Goal: Task Accomplishment & Management: Manage account settings

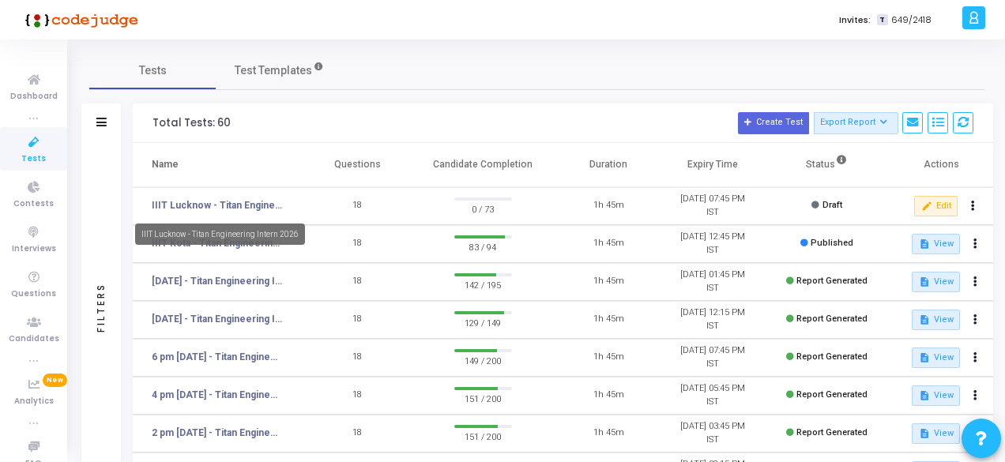
click at [217, 208] on link "IIIT Lucknow - Titan Engineering Intern 2026" at bounding box center [217, 205] width 131 height 14
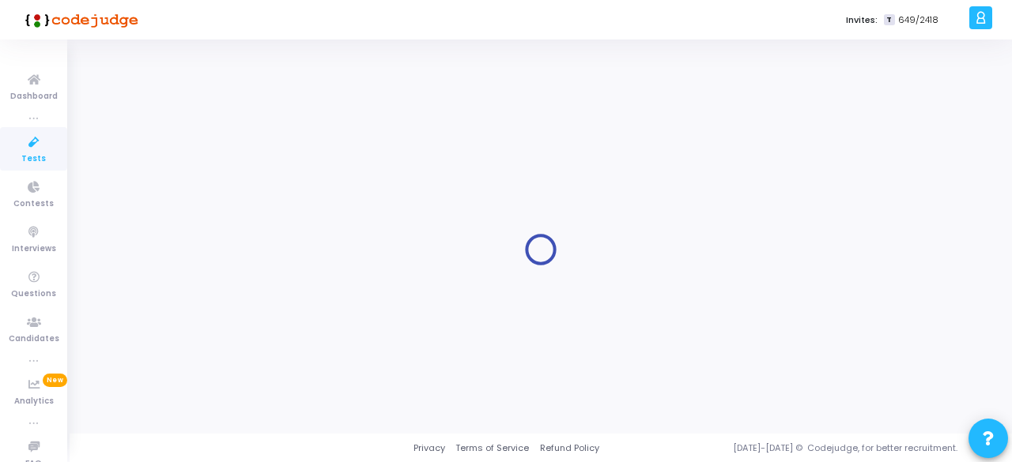
type input "IIIT Lucknow - Titan Engineering Intern 2026"
type input "[DATE] 6:00 PM"
checkbox input "false"
radio input "true"
type input "[DATE] 7:45 PM"
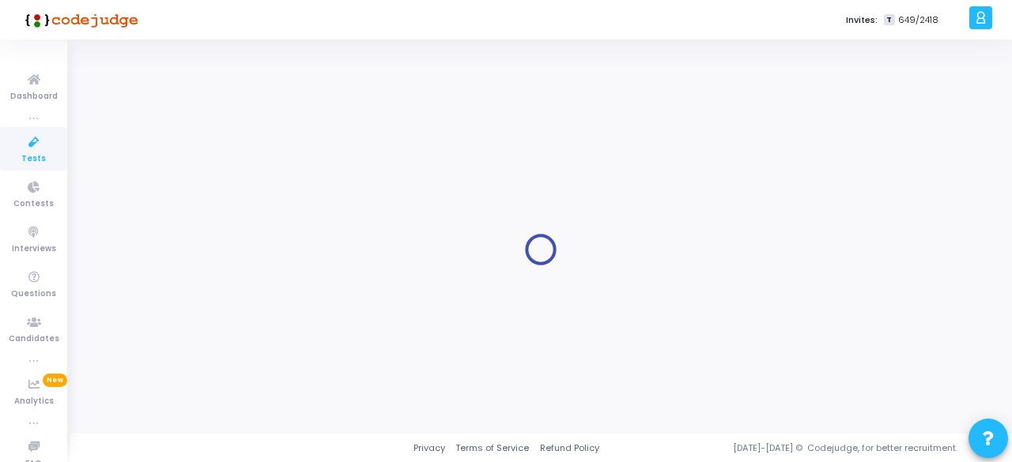
type input "1"
type input "30"
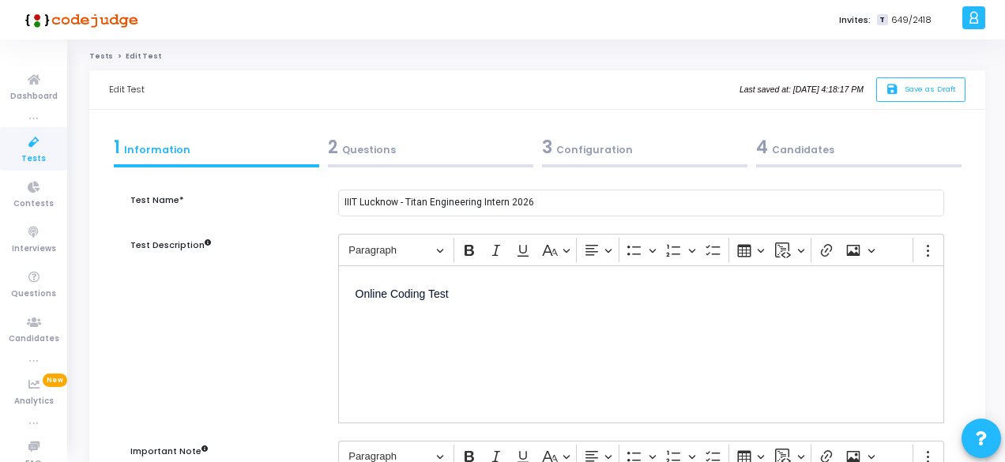
click at [371, 146] on div "2 Questions" at bounding box center [430, 147] width 205 height 26
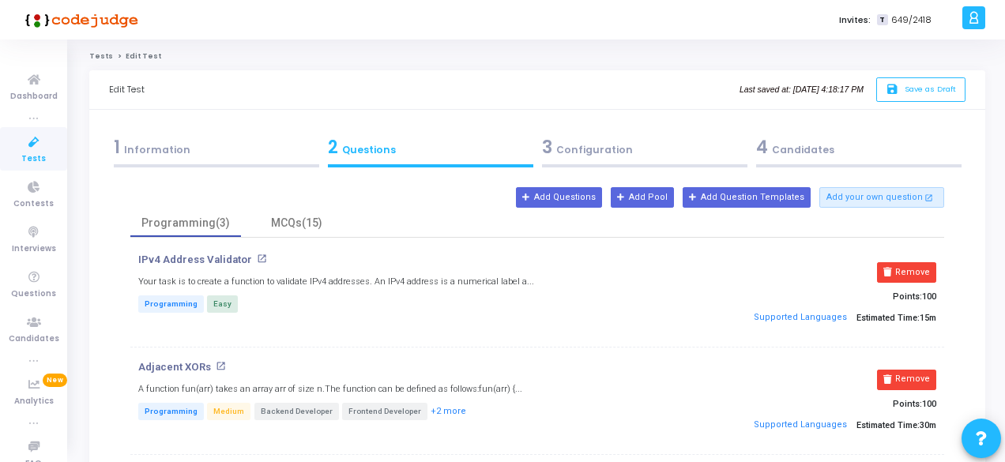
click at [590, 153] on div "3 Configuration" at bounding box center [644, 147] width 205 height 26
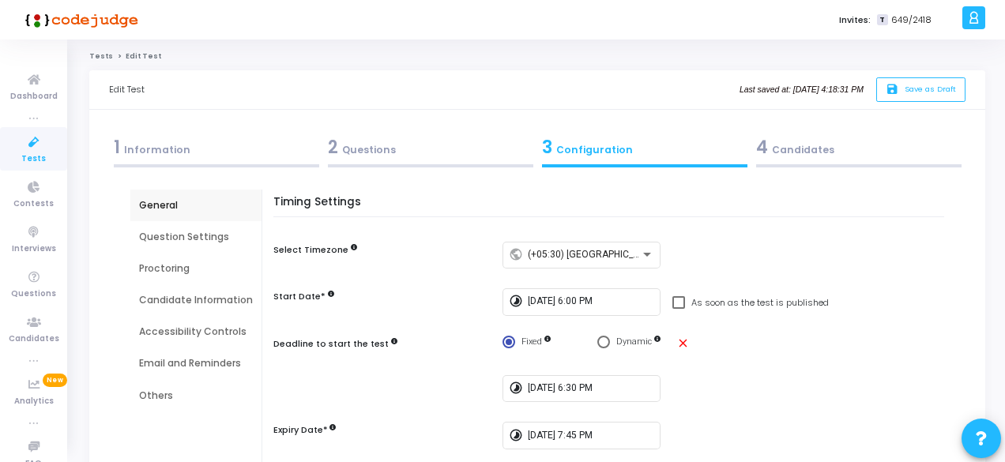
click at [812, 149] on div "4 Candidates" at bounding box center [858, 147] width 205 height 26
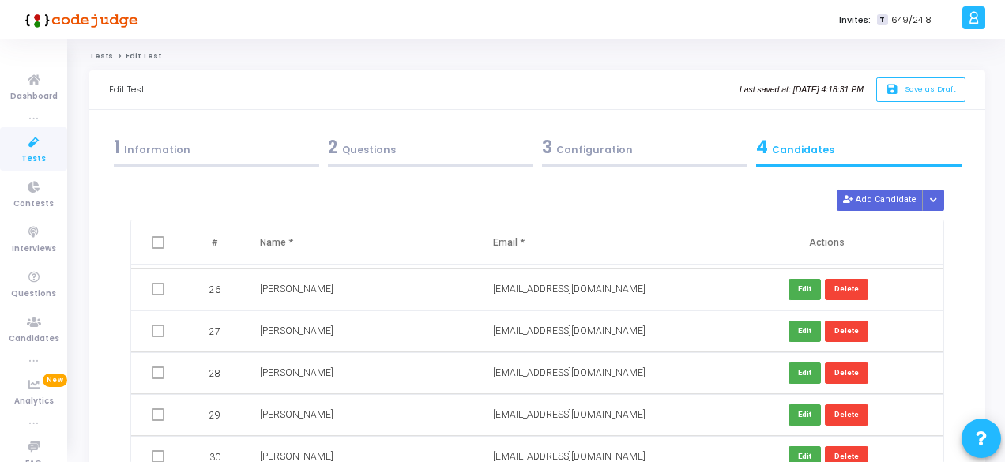
scroll to position [883, 0]
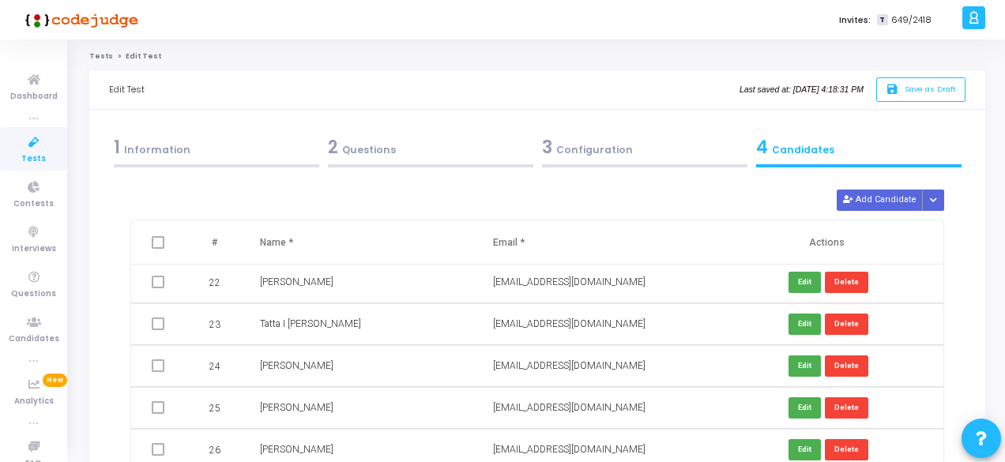
click at [580, 153] on div "3 Configuration" at bounding box center [644, 147] width 205 height 26
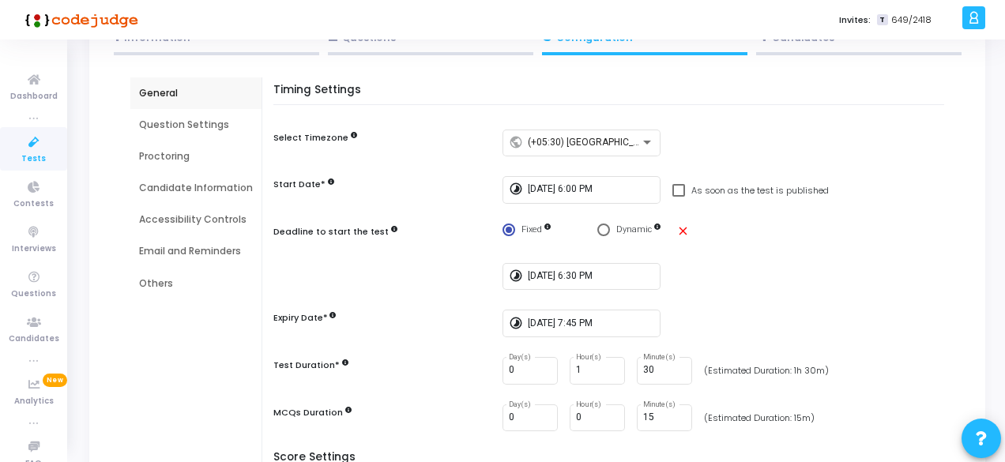
scroll to position [79, 0]
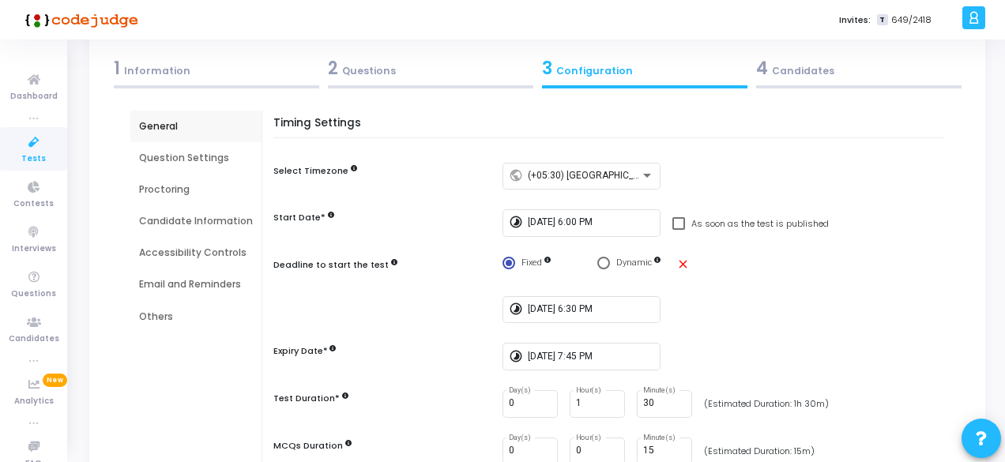
click at [814, 66] on div "4 Candidates" at bounding box center [858, 68] width 205 height 26
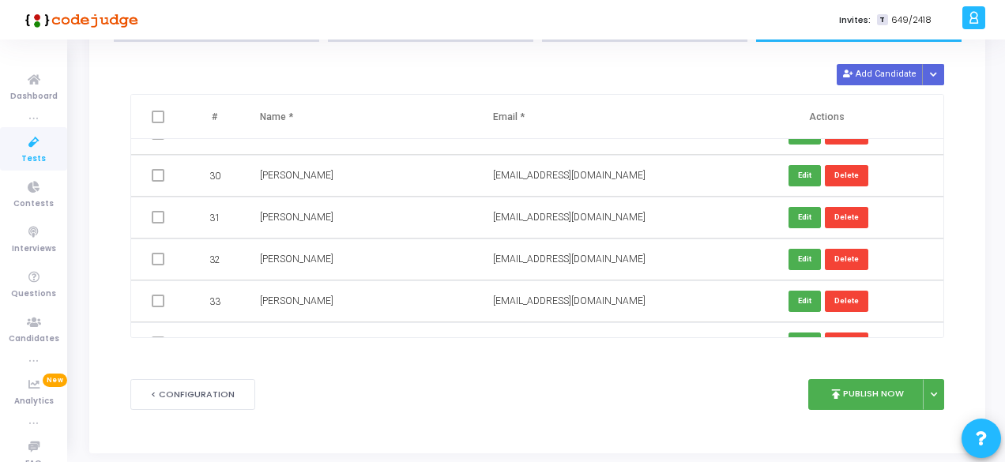
scroll to position [156, 0]
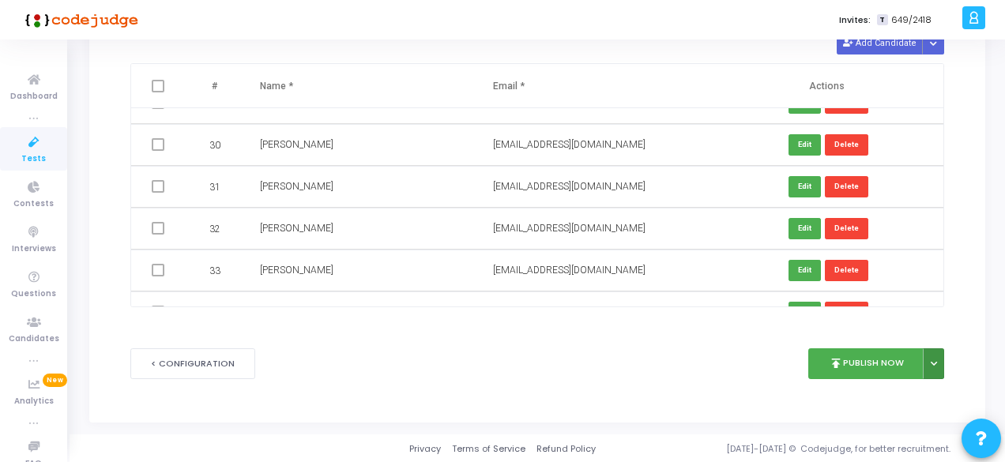
click at [941, 364] on button at bounding box center [933, 363] width 21 height 31
click at [899, 400] on button "Publish Later" at bounding box center [883, 399] width 122 height 25
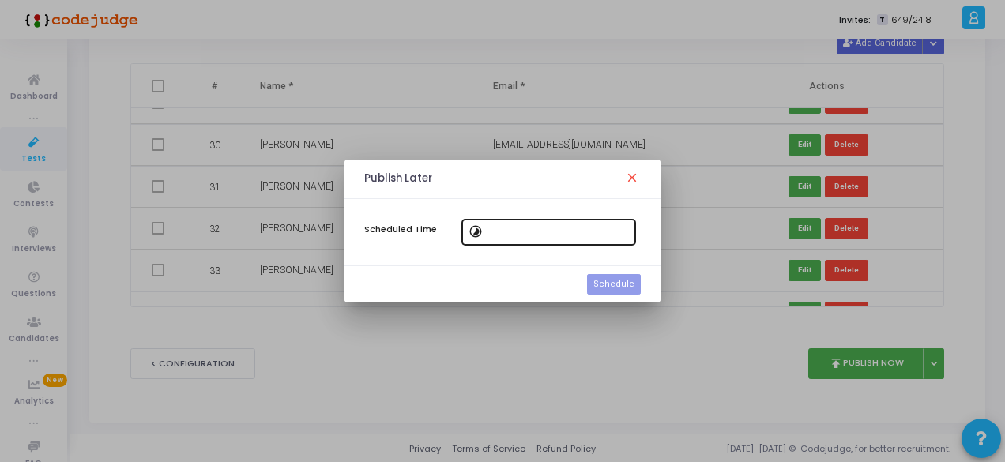
click at [480, 232] on mat-icon "timelapse" at bounding box center [478, 233] width 19 height 19
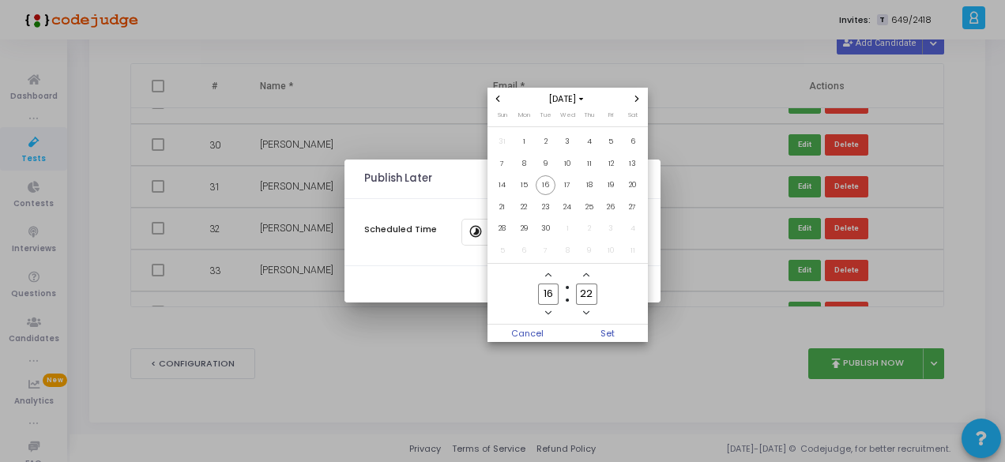
click at [558, 296] on input "16" at bounding box center [548, 294] width 21 height 21
type input "17"
click at [591, 291] on input "22" at bounding box center [586, 294] width 21 height 21
type input "2"
type input "55"
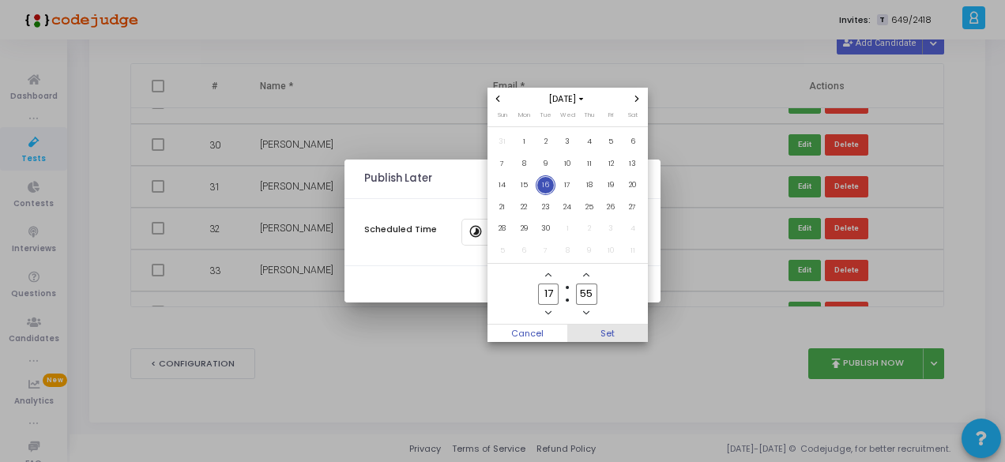
click at [608, 336] on span "Set" at bounding box center [607, 333] width 81 height 17
type input "[DATE] 5:55 PM"
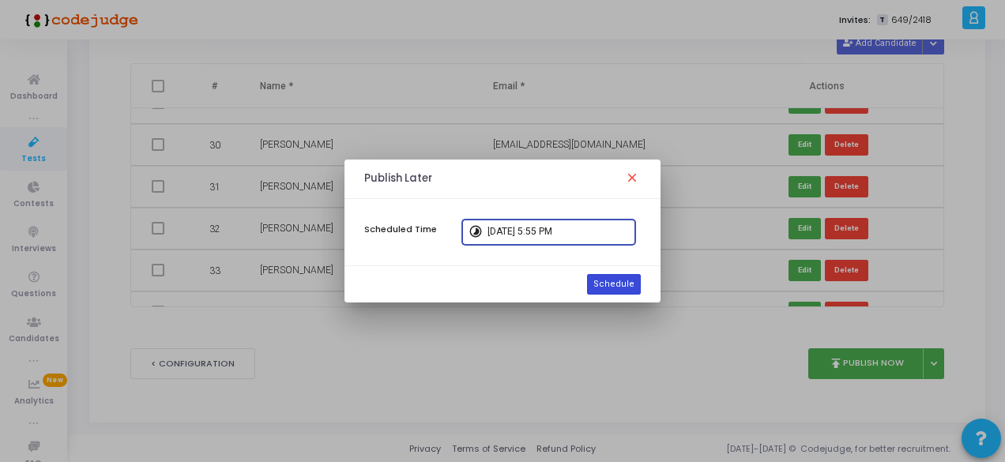
click at [616, 281] on button "Schedule" at bounding box center [614, 284] width 54 height 21
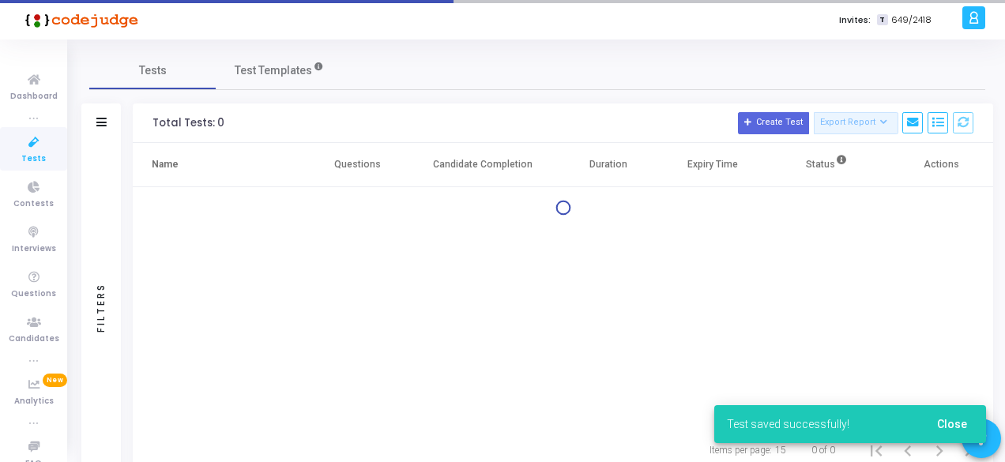
scroll to position [51, 0]
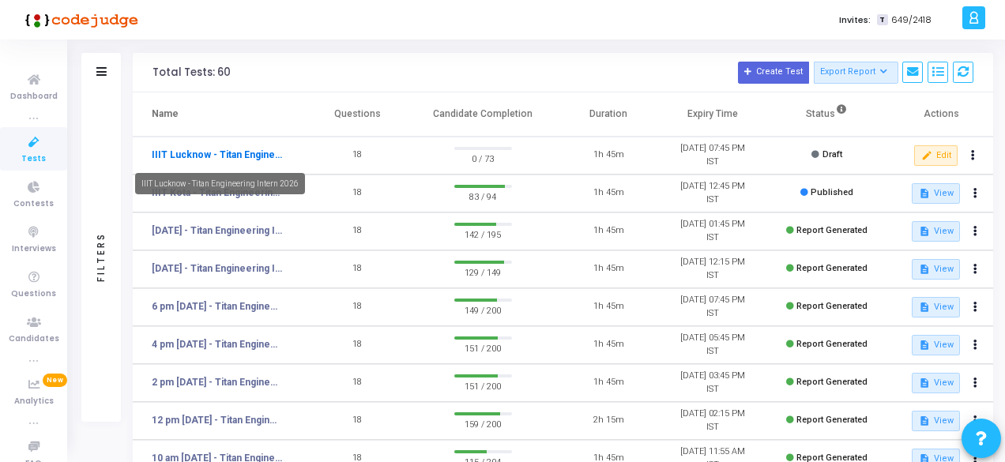
click at [183, 153] on link "IIIT Lucknow - Titan Engineering Intern 2026" at bounding box center [217, 155] width 131 height 14
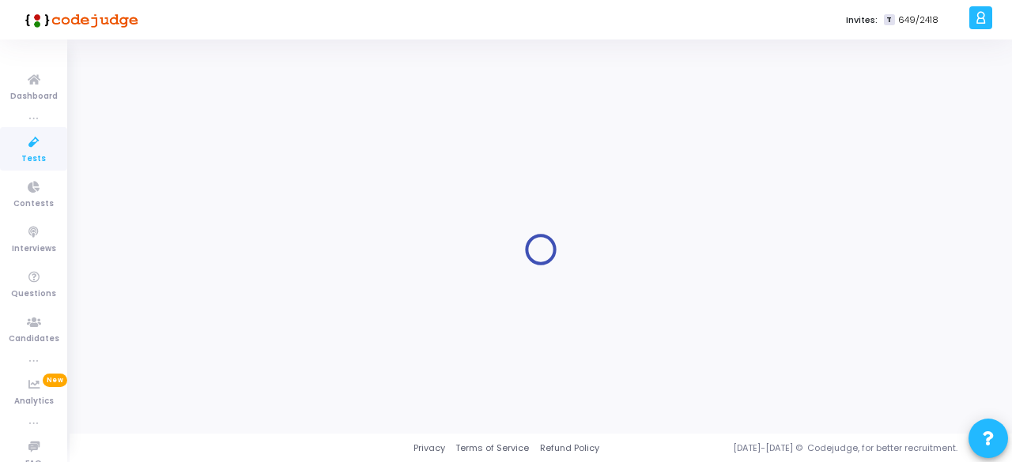
type input "IIIT Lucknow - Titan Engineering Intern 2026"
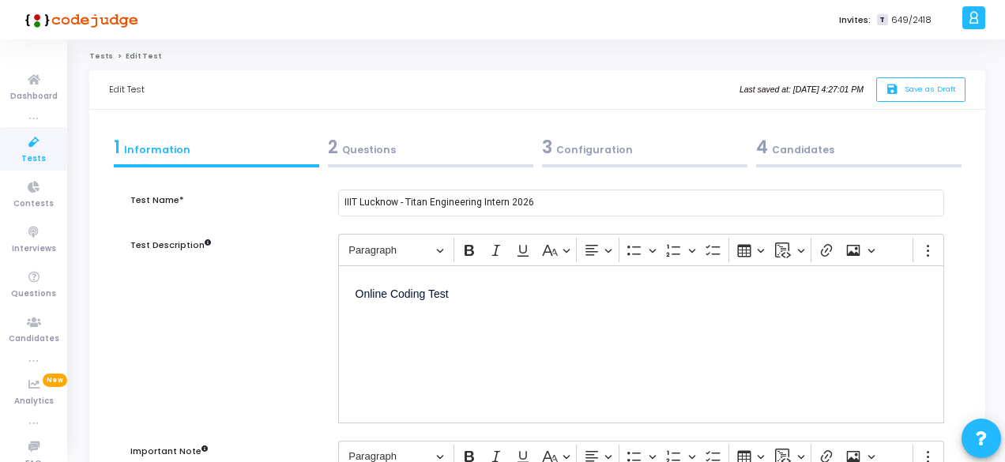
click at [364, 148] on div "2 Questions" at bounding box center [430, 147] width 205 height 26
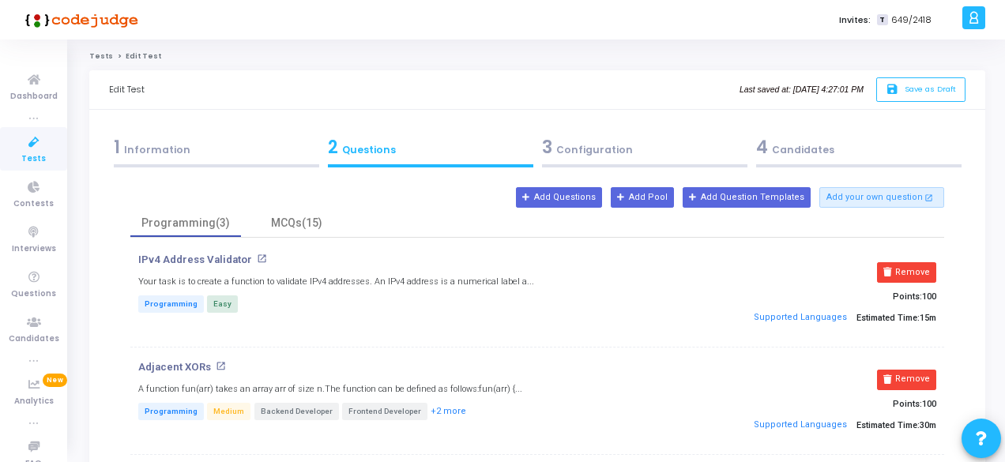
click at [569, 156] on div "3 Configuration" at bounding box center [644, 147] width 205 height 26
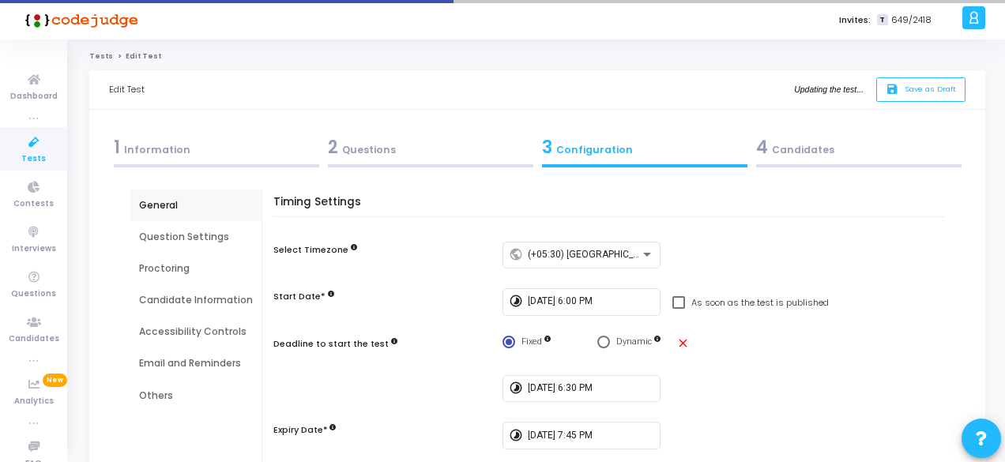
scroll to position [24, 0]
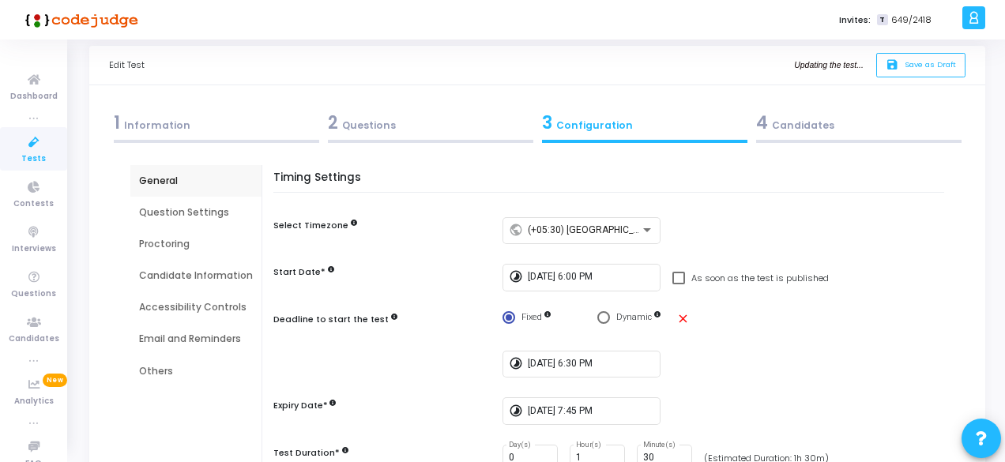
click at [210, 209] on div "Question Settings" at bounding box center [196, 212] width 114 height 14
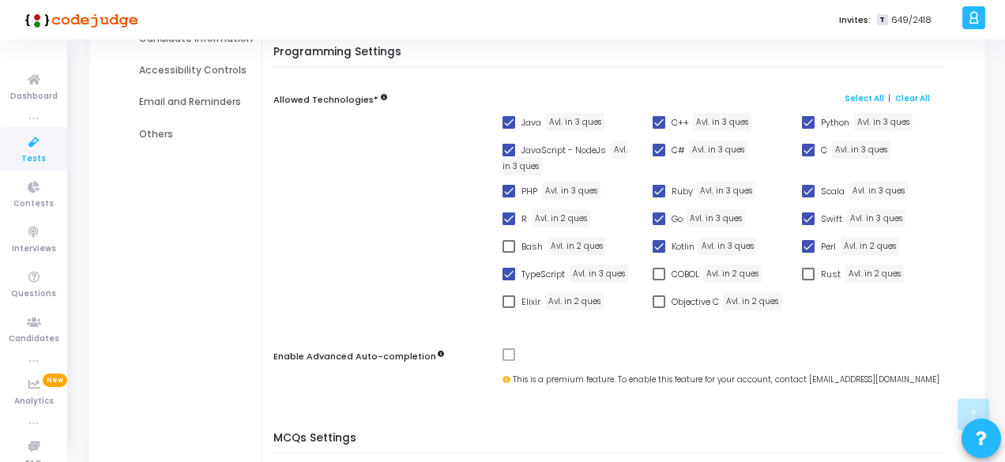
scroll to position [183, 0]
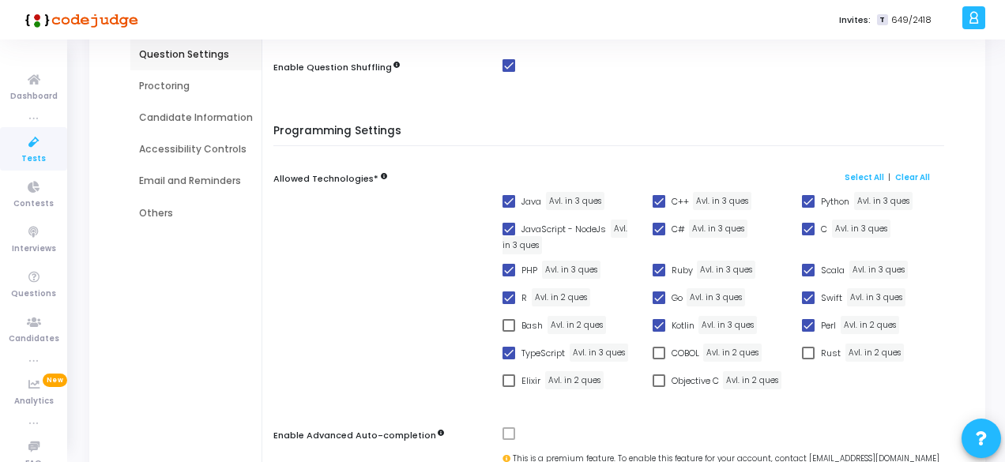
click at [163, 88] on div "Proctoring" at bounding box center [196, 86] width 114 height 14
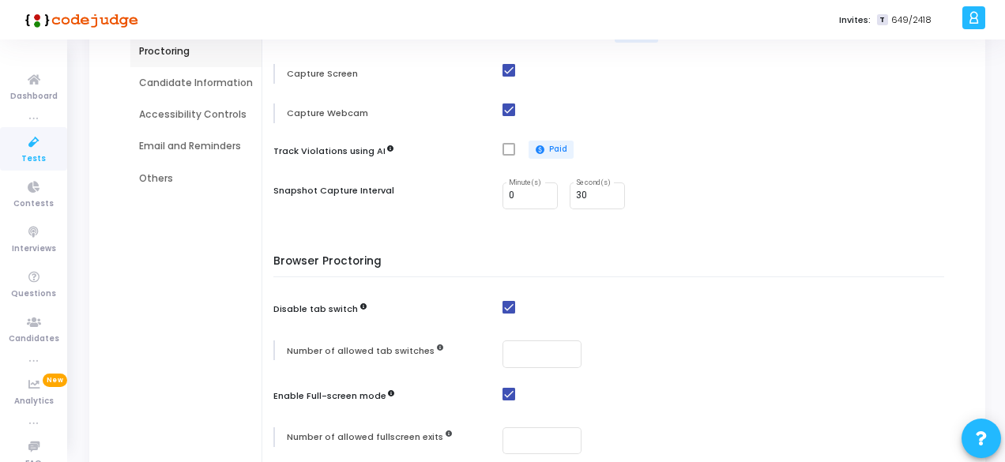
scroll to position [138, 0]
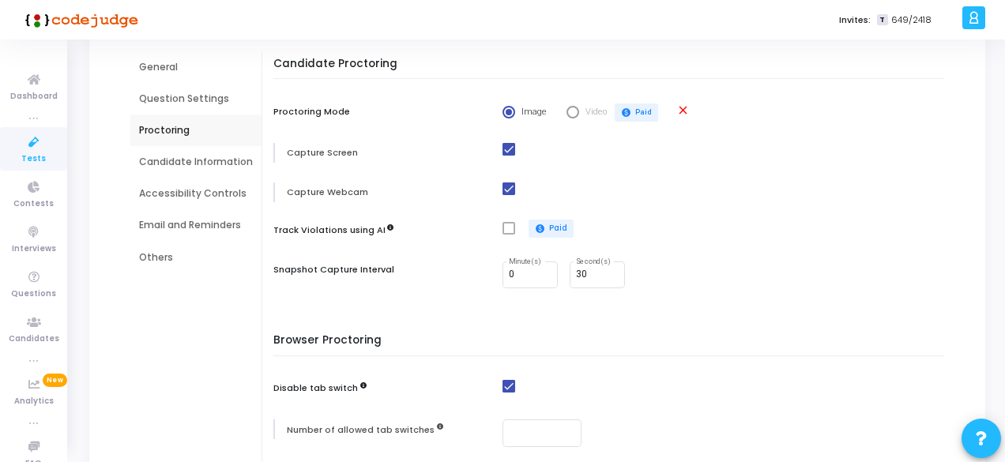
click at [217, 159] on div "Candidate Information" at bounding box center [196, 162] width 114 height 14
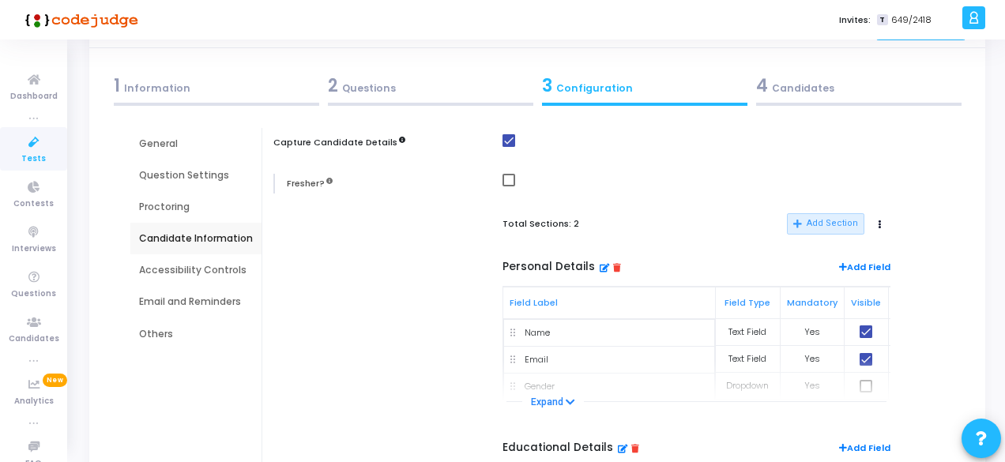
scroll to position [0, 0]
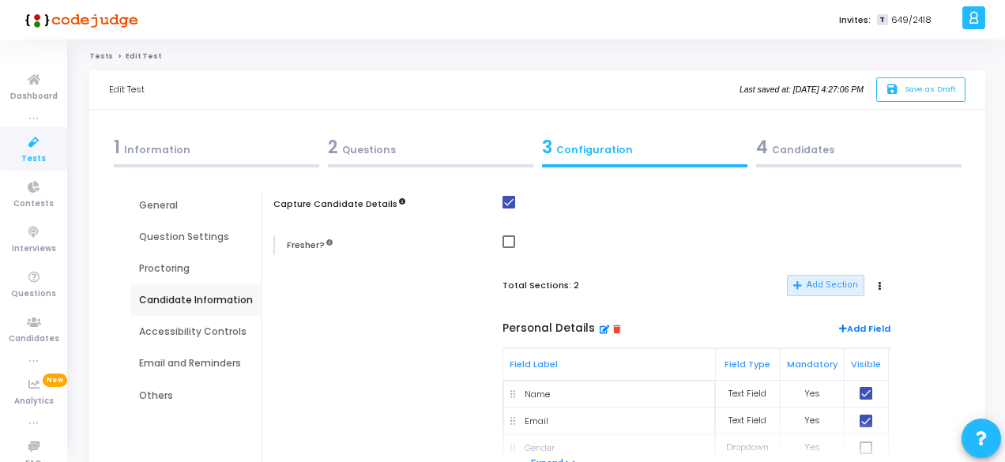
click at [184, 330] on div "Accessibility Controls" at bounding box center [196, 332] width 114 height 14
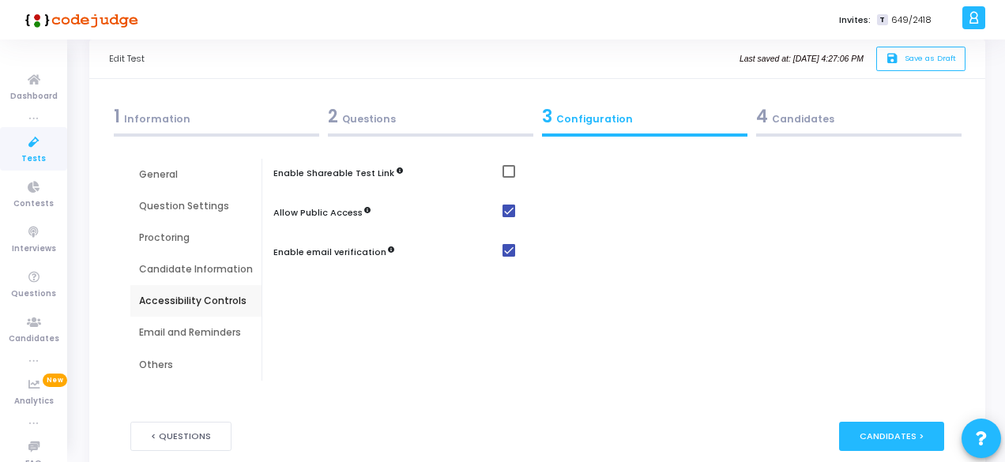
scroll to position [79, 0]
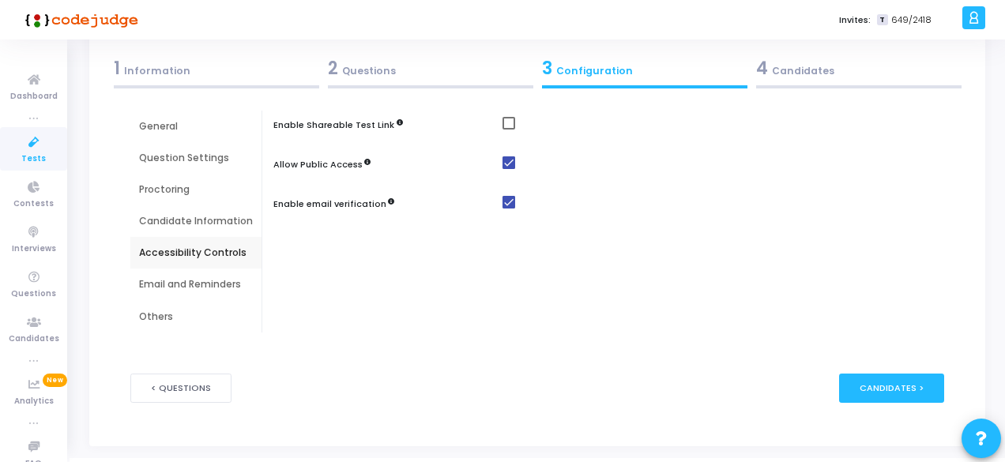
click at [202, 281] on div "Email and Reminders" at bounding box center [196, 284] width 114 height 14
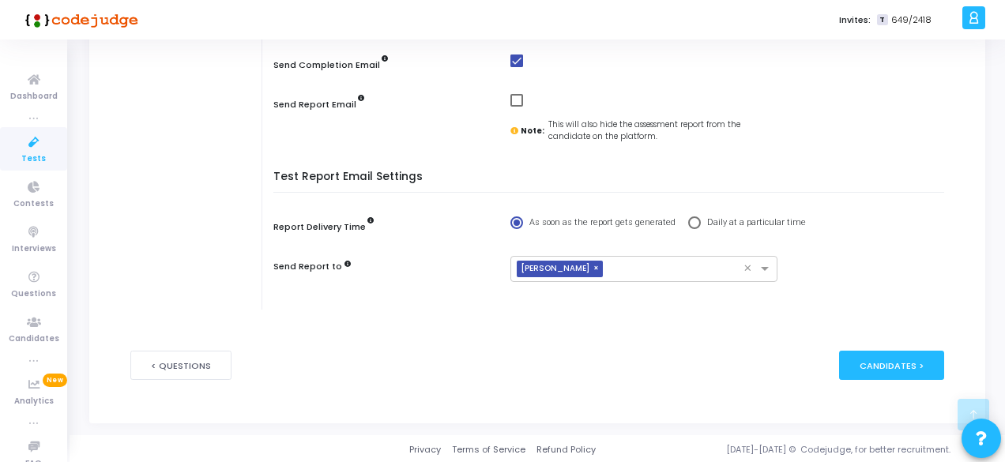
scroll to position [217, 0]
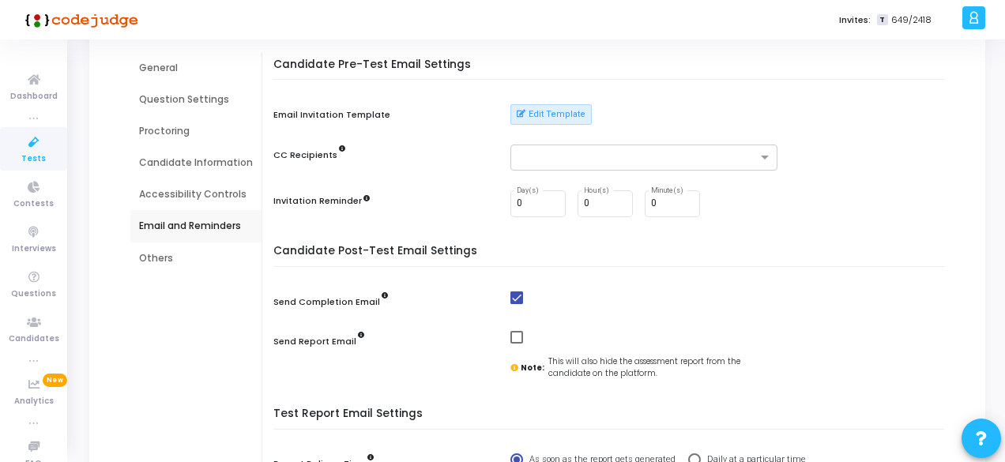
click at [164, 261] on div "Others" at bounding box center [196, 258] width 114 height 14
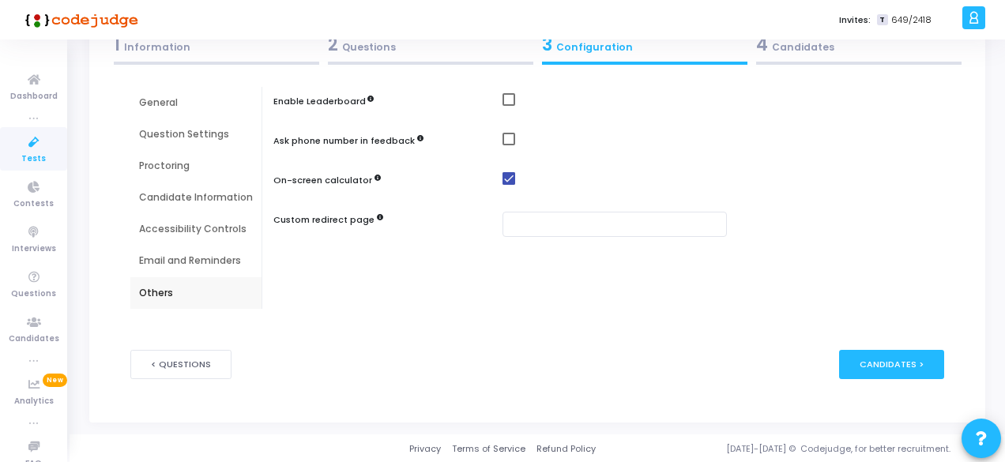
click at [793, 55] on div "4 Candidates" at bounding box center [858, 45] width 205 height 26
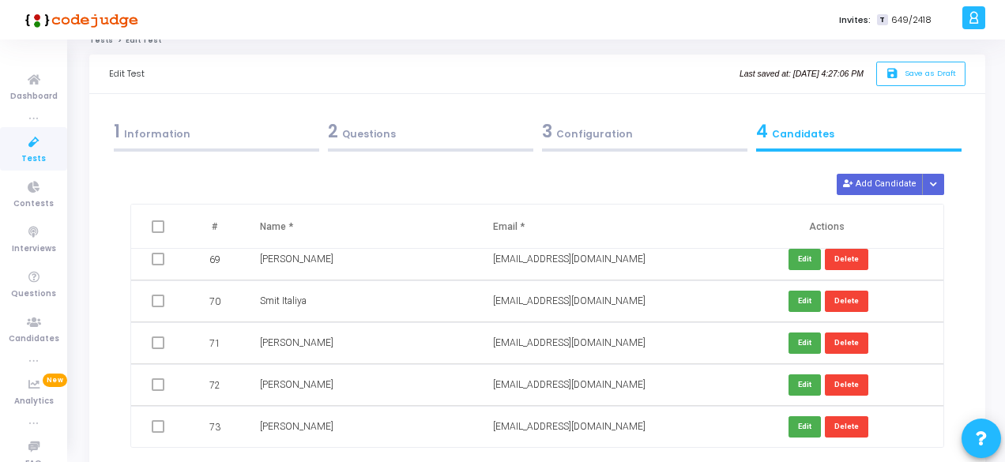
scroll to position [0, 0]
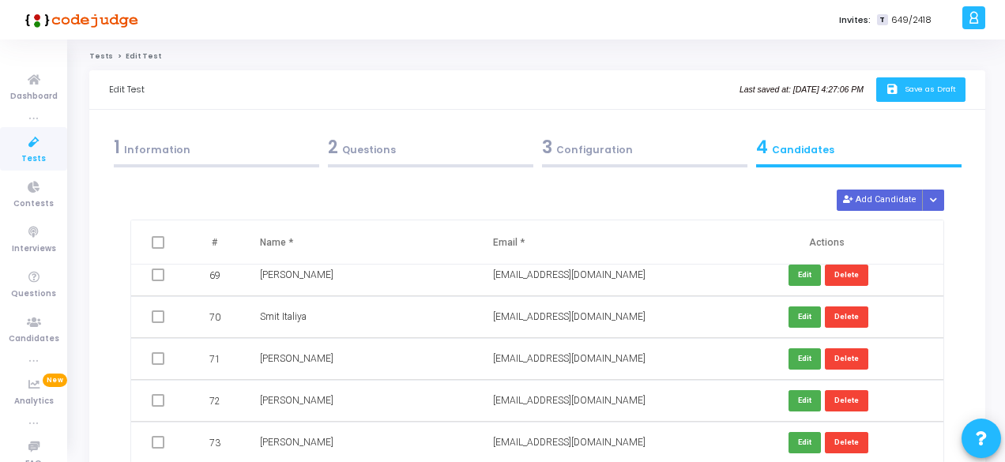
click at [950, 91] on span "Save as Draft" at bounding box center [930, 89] width 51 height 10
